Goal: Transaction & Acquisition: Purchase product/service

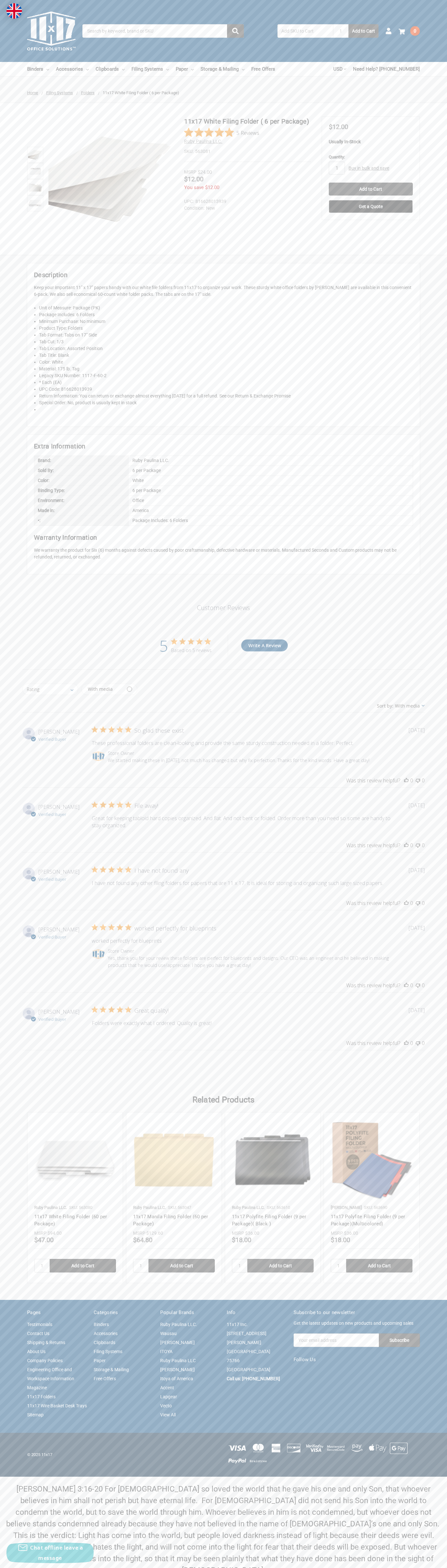
click at [182, 642] on icon "5 out of 5 stars" at bounding box center [182, 641] width 7 height 6
click at [370, 189] on input "Add to Cart" at bounding box center [371, 189] width 84 height 13
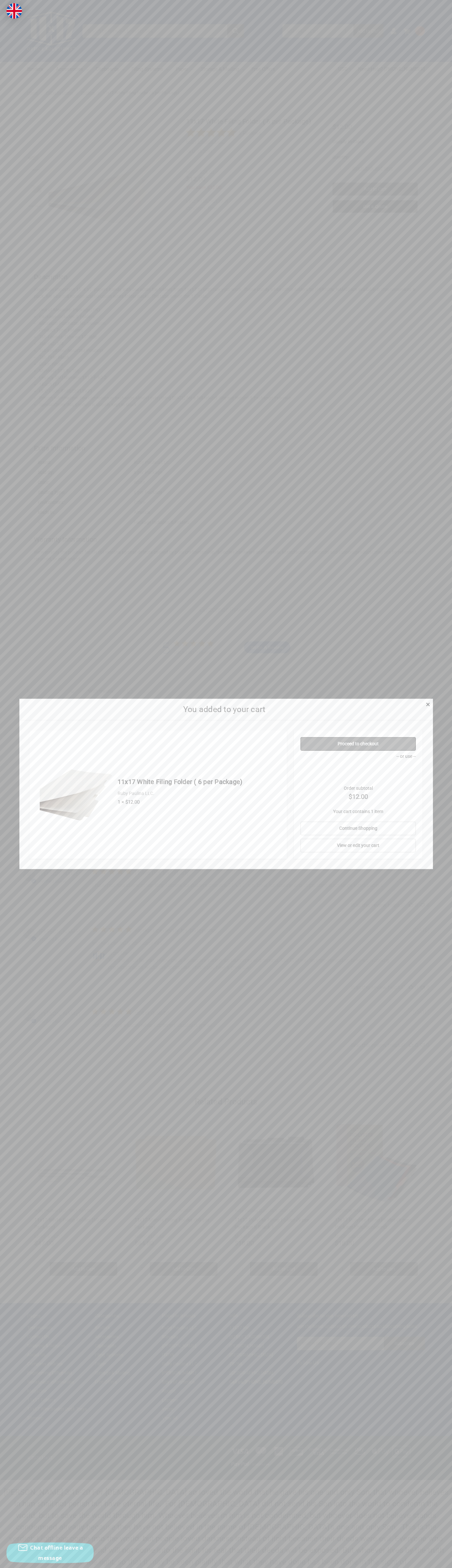
click at [358, 744] on link "Proceed to checkout" at bounding box center [358, 744] width 115 height 13
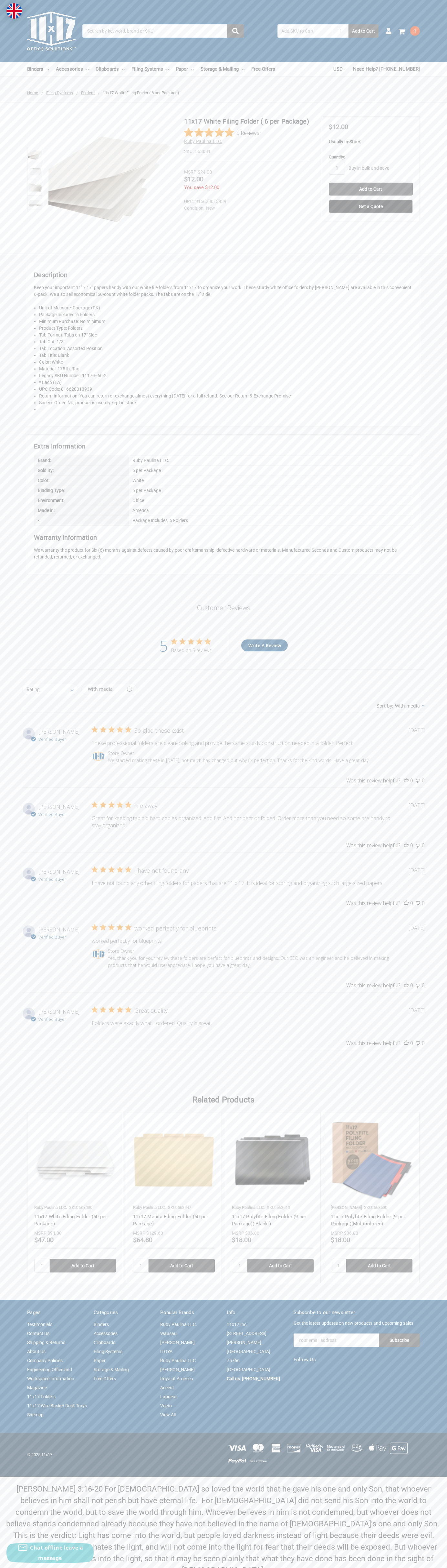
click at [51, 31] on img at bounding box center [52, 31] width 49 height 49
